Goal: Check status: Check status

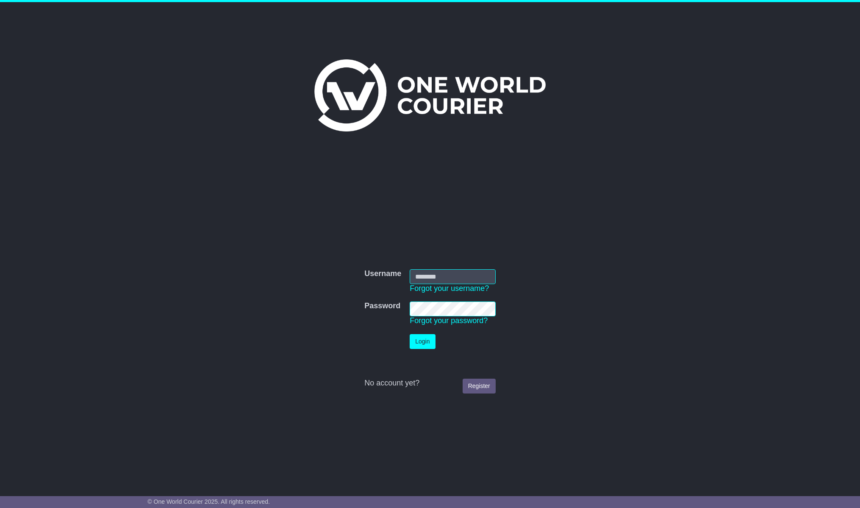
type input "**********"
click at [418, 342] on button "Login" at bounding box center [422, 341] width 25 height 15
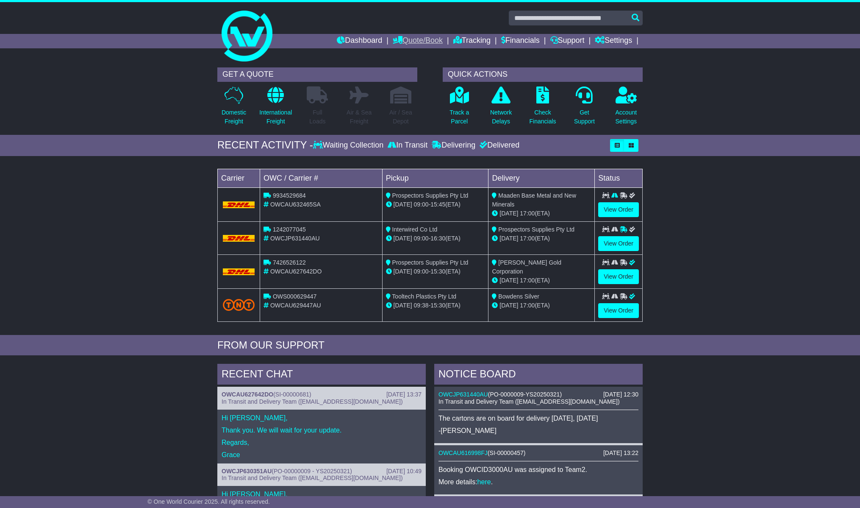
click at [419, 43] on link "Quote/Book" at bounding box center [418, 41] width 50 height 14
click at [624, 209] on link "View Order" at bounding box center [618, 209] width 41 height 15
click at [612, 211] on link "View Order" at bounding box center [618, 209] width 41 height 15
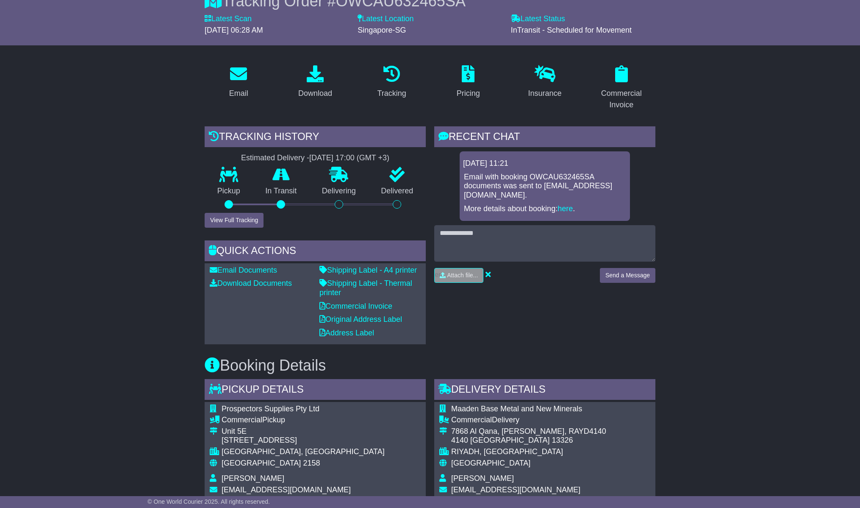
scroll to position [82, 0]
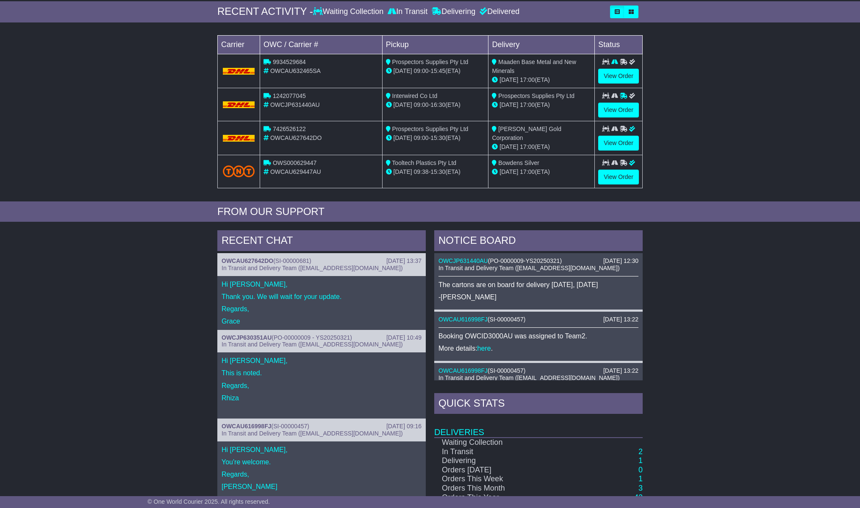
scroll to position [209, 0]
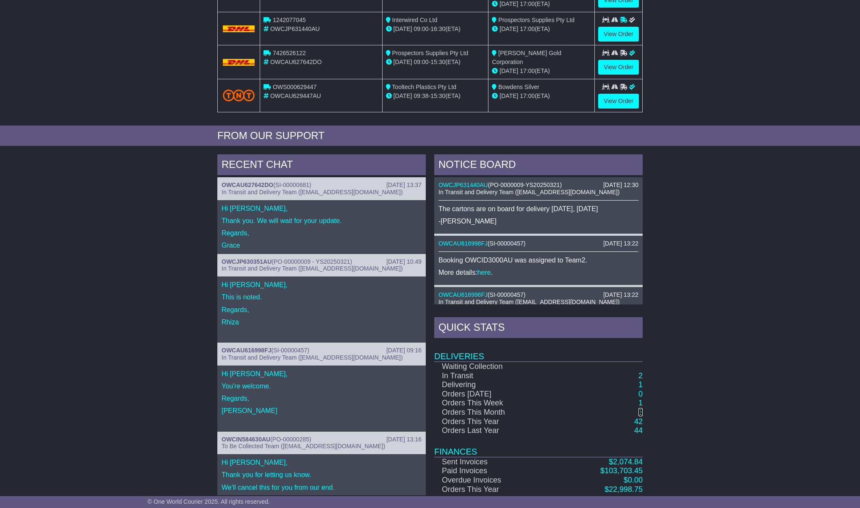
click at [641, 410] on link "3" at bounding box center [641, 412] width 4 height 8
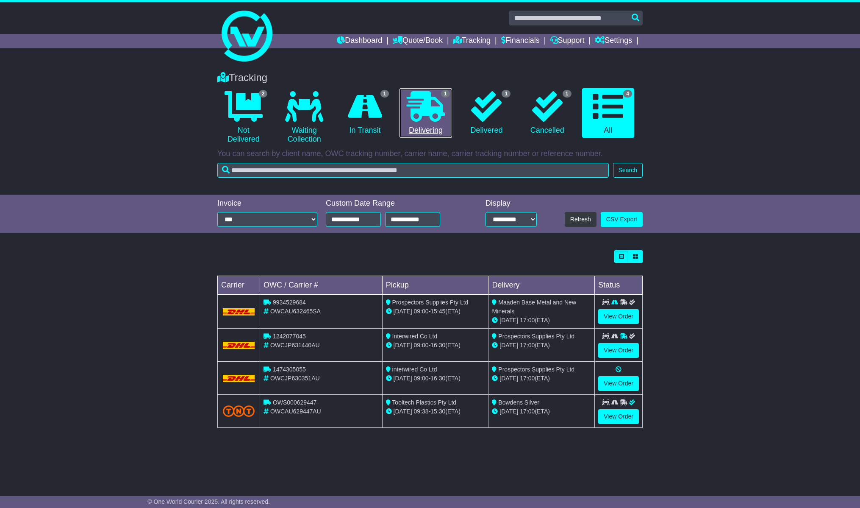
click at [427, 115] on icon at bounding box center [426, 106] width 38 height 31
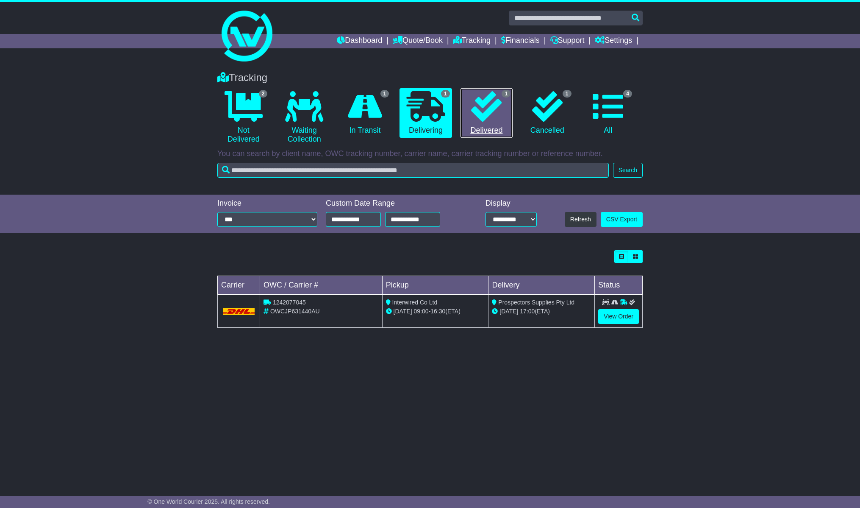
click at [473, 115] on icon at bounding box center [486, 106] width 31 height 31
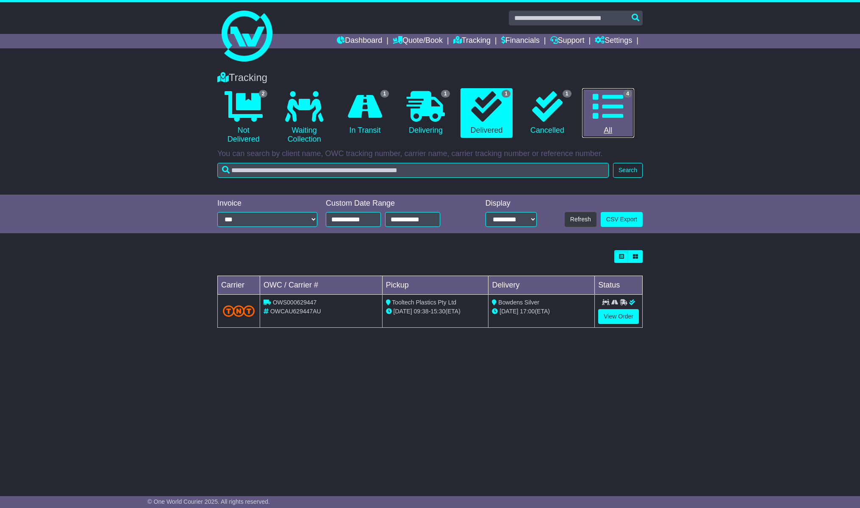
click at [600, 121] on icon at bounding box center [608, 106] width 31 height 31
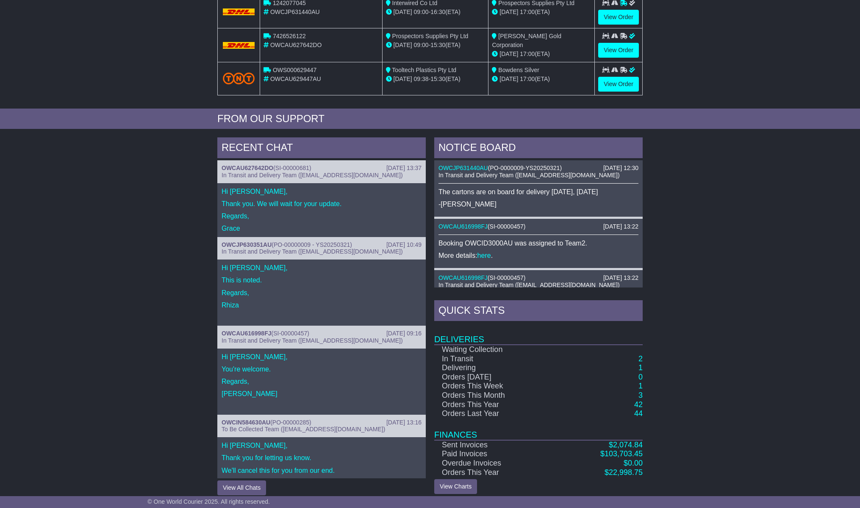
scroll to position [227, 0]
click at [639, 403] on link "42" at bounding box center [638, 404] width 8 height 8
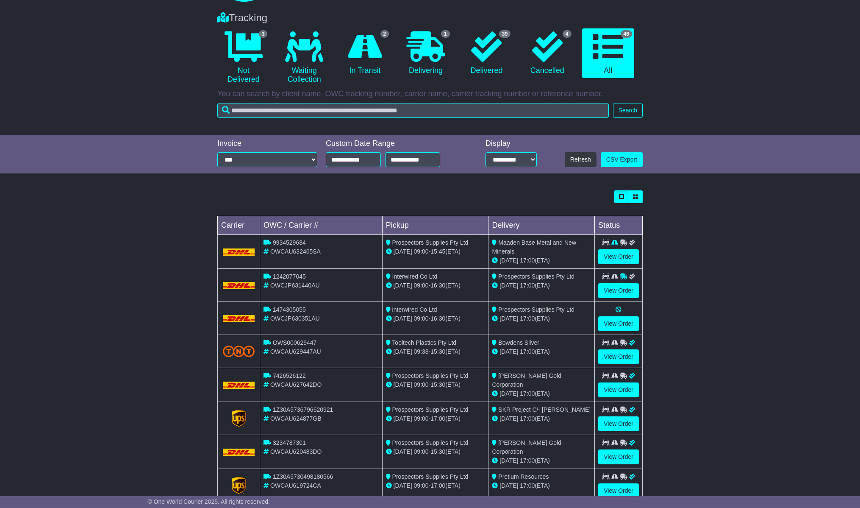
scroll to position [119, 0]
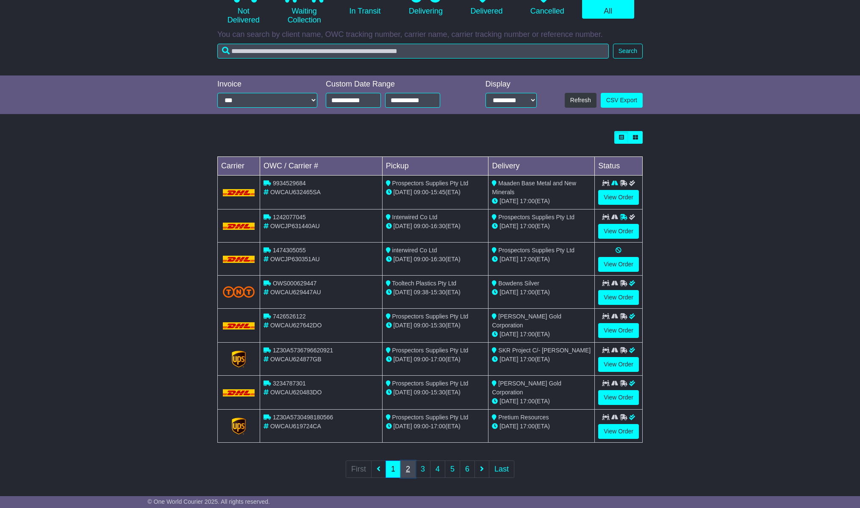
click at [406, 465] on link "2" at bounding box center [407, 468] width 15 height 17
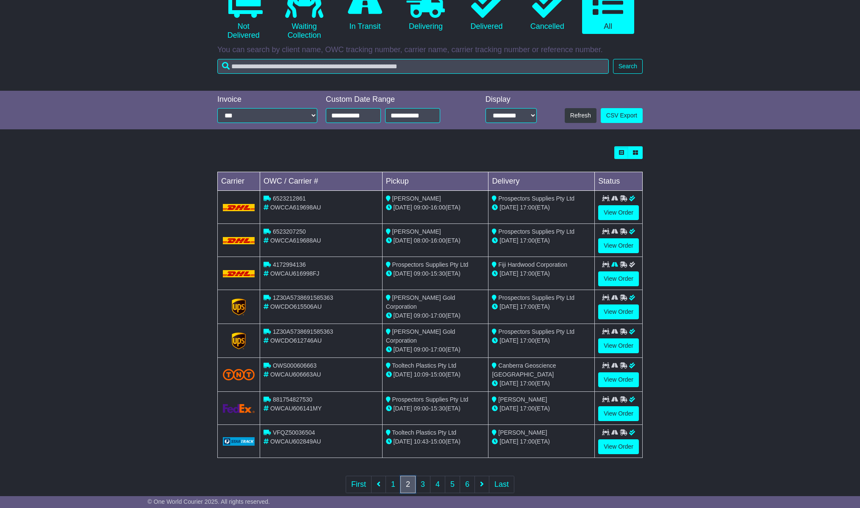
scroll to position [118, 0]
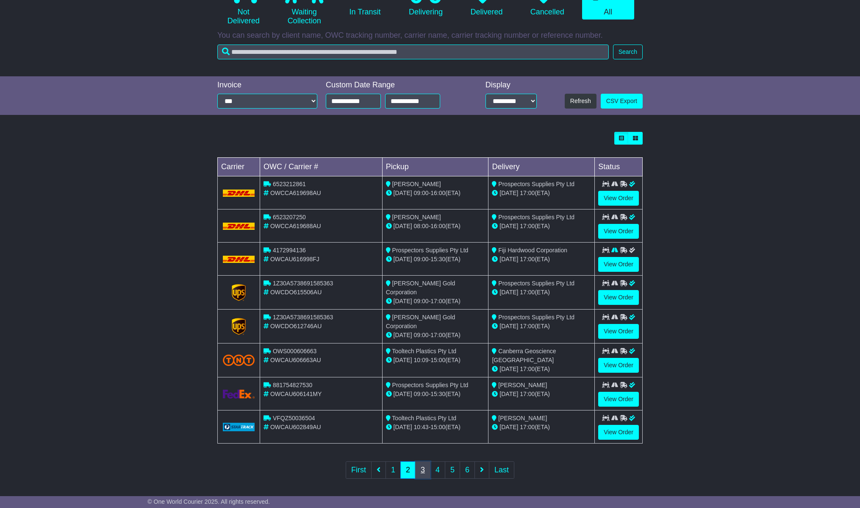
click at [423, 466] on link "3" at bounding box center [422, 469] width 15 height 17
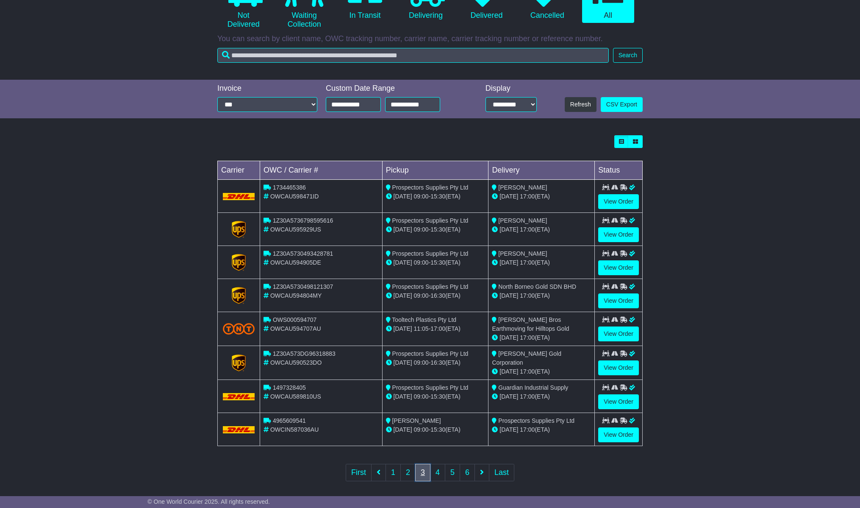
scroll to position [119, 0]
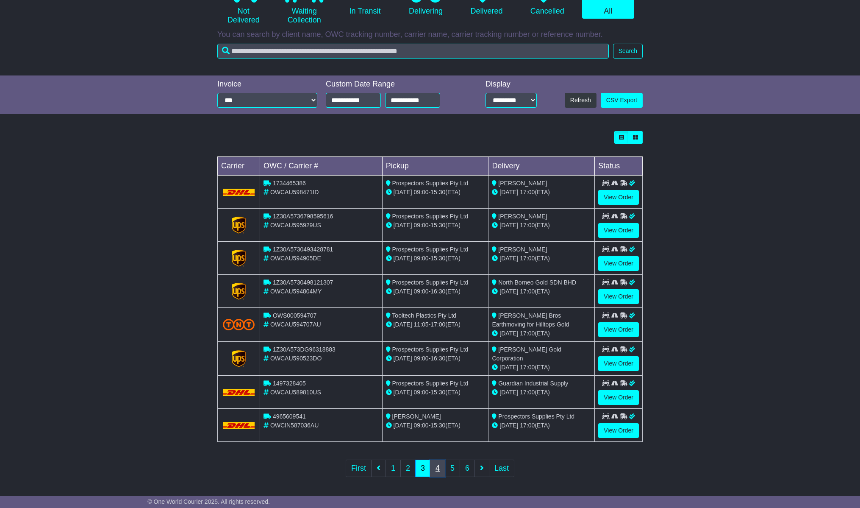
click at [442, 467] on link "4" at bounding box center [437, 467] width 15 height 17
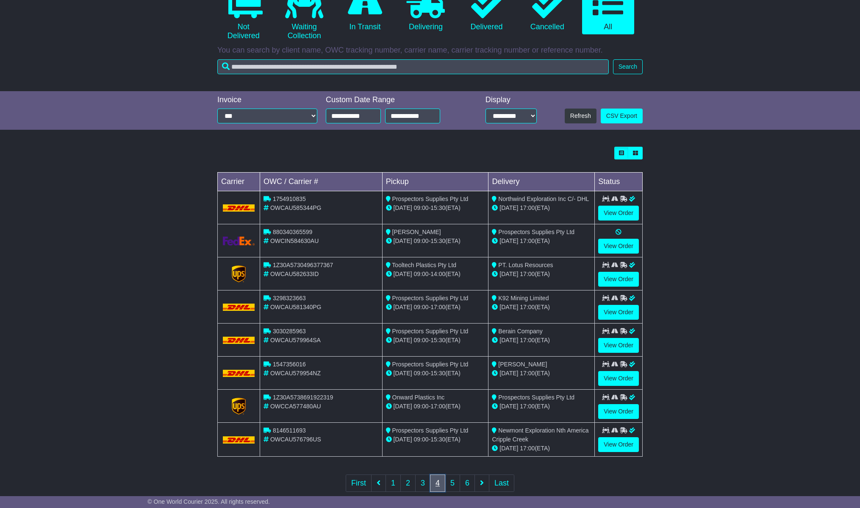
scroll to position [114, 0]
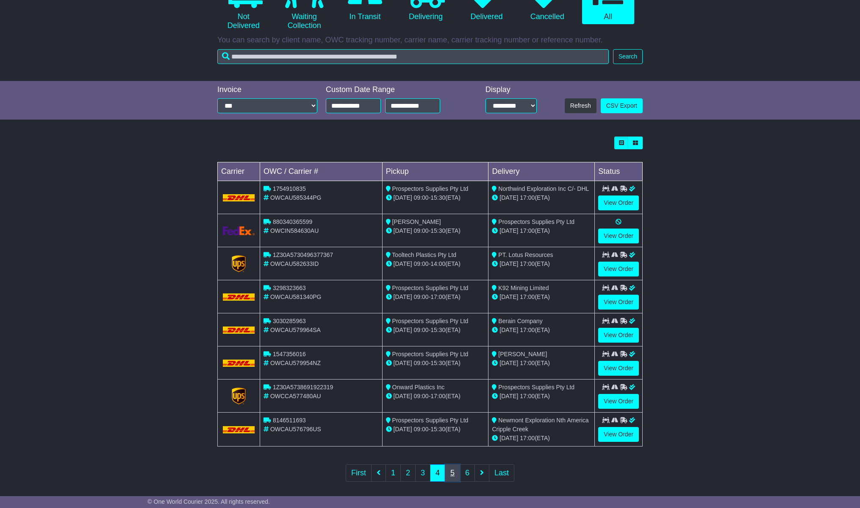
click at [449, 472] on link "5" at bounding box center [452, 472] width 15 height 17
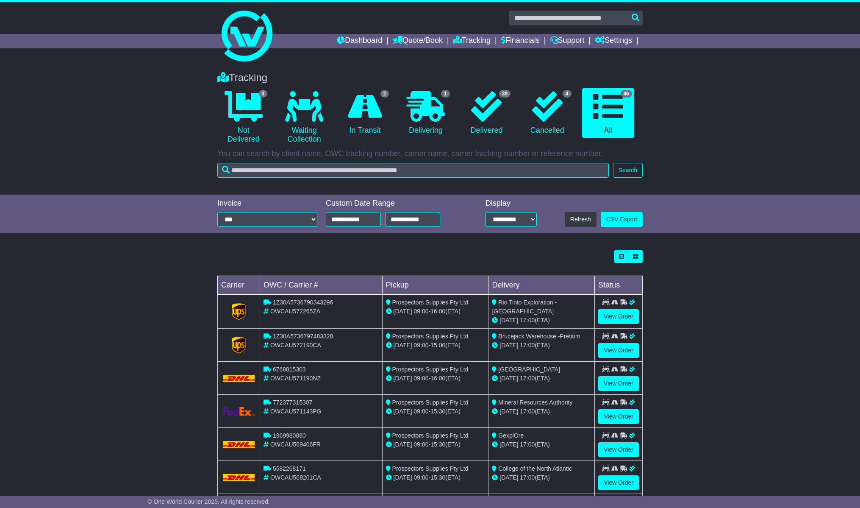
scroll to position [11, 0]
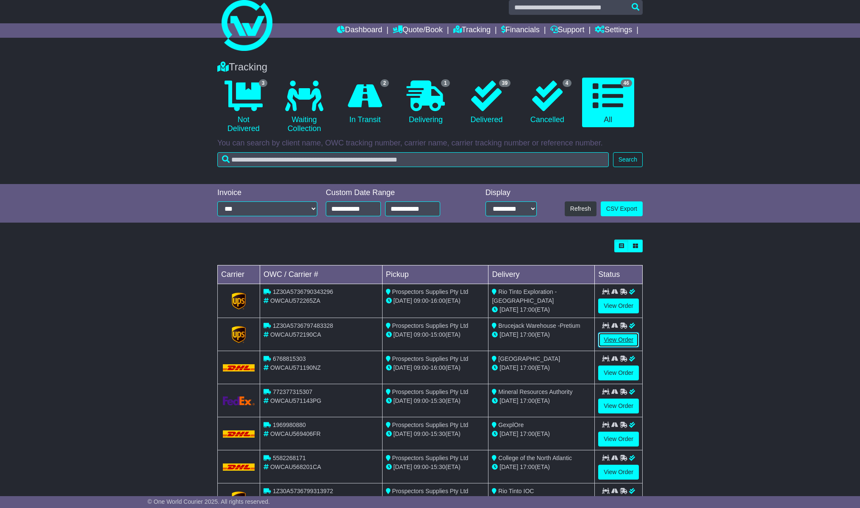
click at [615, 340] on link "View Order" at bounding box center [618, 339] width 41 height 15
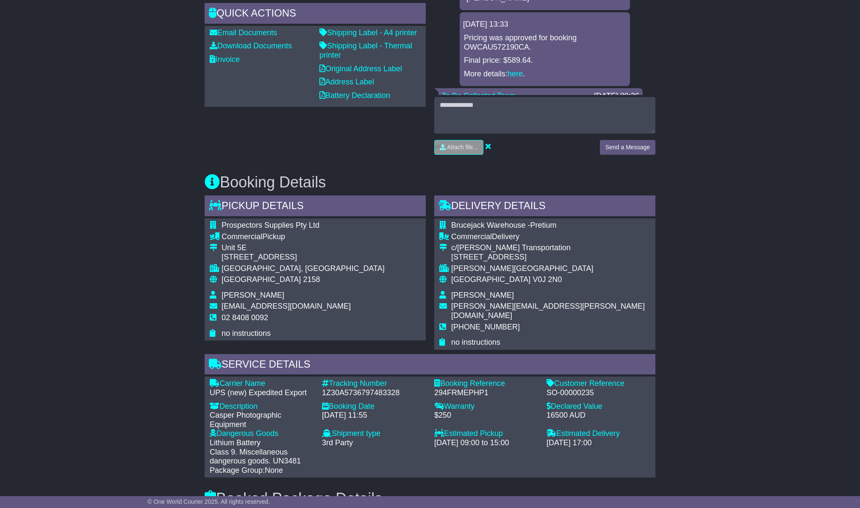
scroll to position [322, 0]
